Goal: Communication & Community: Connect with others

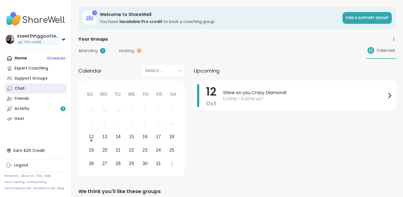
click at [27, 89] on link "Chat" at bounding box center [35, 88] width 62 height 10
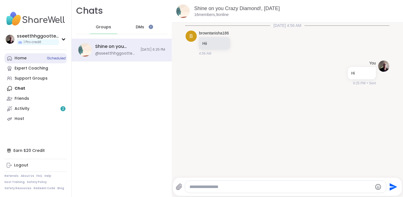
click at [17, 54] on link "Home 1 Scheduled" at bounding box center [35, 58] width 62 height 10
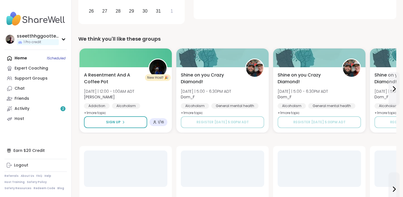
scroll to position [172, 0]
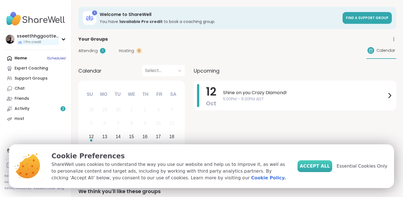
click at [318, 169] on span "Accept All" at bounding box center [315, 166] width 30 height 7
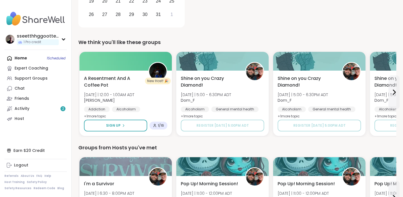
scroll to position [153, 0]
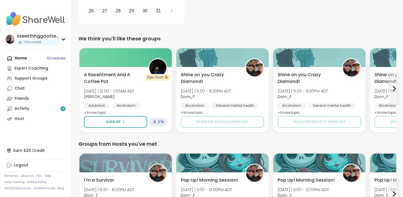
click at [24, 59] on div "Home 1 Scheduled Expert Coaching Support Groups Chat Friends Activity 2 Host" at bounding box center [35, 88] width 62 height 71
click at [22, 58] on div "Home 1 Scheduled Expert Coaching Support Groups Chat Friends Activity 2 Host" at bounding box center [35, 88] width 62 height 71
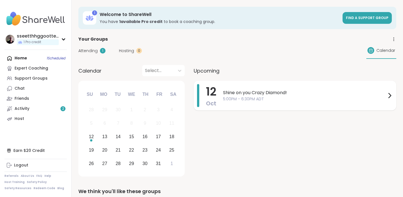
click at [369, 94] on span "Shine on you Crazy Diamond!" at bounding box center [304, 92] width 163 height 7
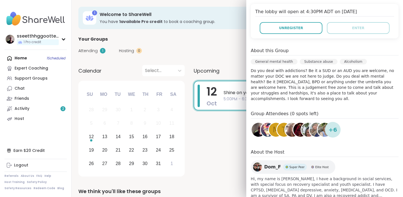
scroll to position [112, 0]
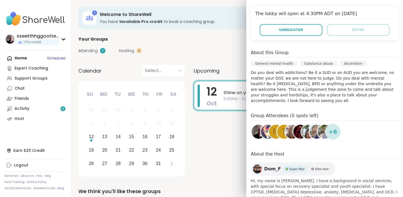
click at [265, 131] on img at bounding box center [268, 132] width 14 height 14
click at [272, 132] on div "M" at bounding box center [276, 132] width 14 height 14
click at [296, 131] on img at bounding box center [300, 132] width 14 height 14
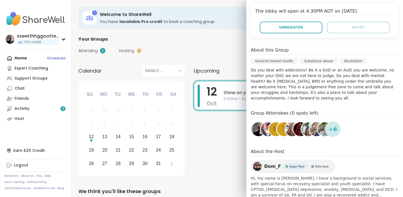
scroll to position [0, 0]
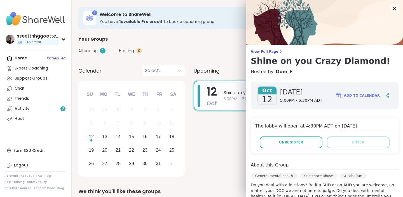
click at [392, 6] on icon at bounding box center [394, 8] width 7 height 7
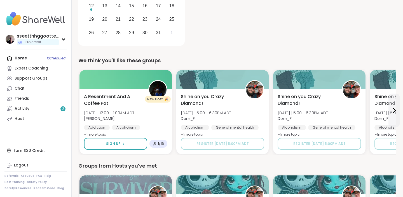
scroll to position [130, 0]
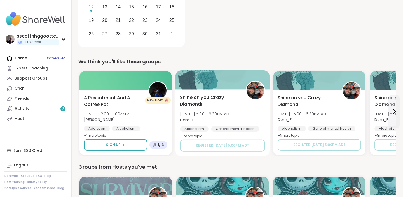
click at [191, 135] on span "+ 1 more topic" at bounding box center [191, 135] width 23 height 4
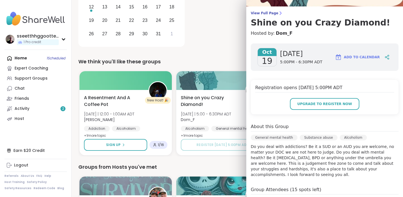
scroll to position [0, 0]
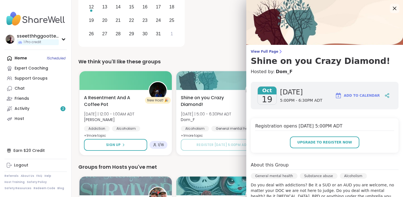
click at [393, 7] on icon at bounding box center [395, 9] width 4 height 4
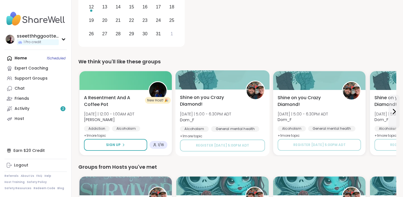
click at [255, 91] on img at bounding box center [256, 90] width 18 height 18
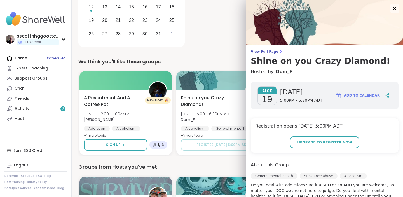
click at [394, 7] on icon at bounding box center [395, 9] width 4 height 4
